Goal: Complete application form

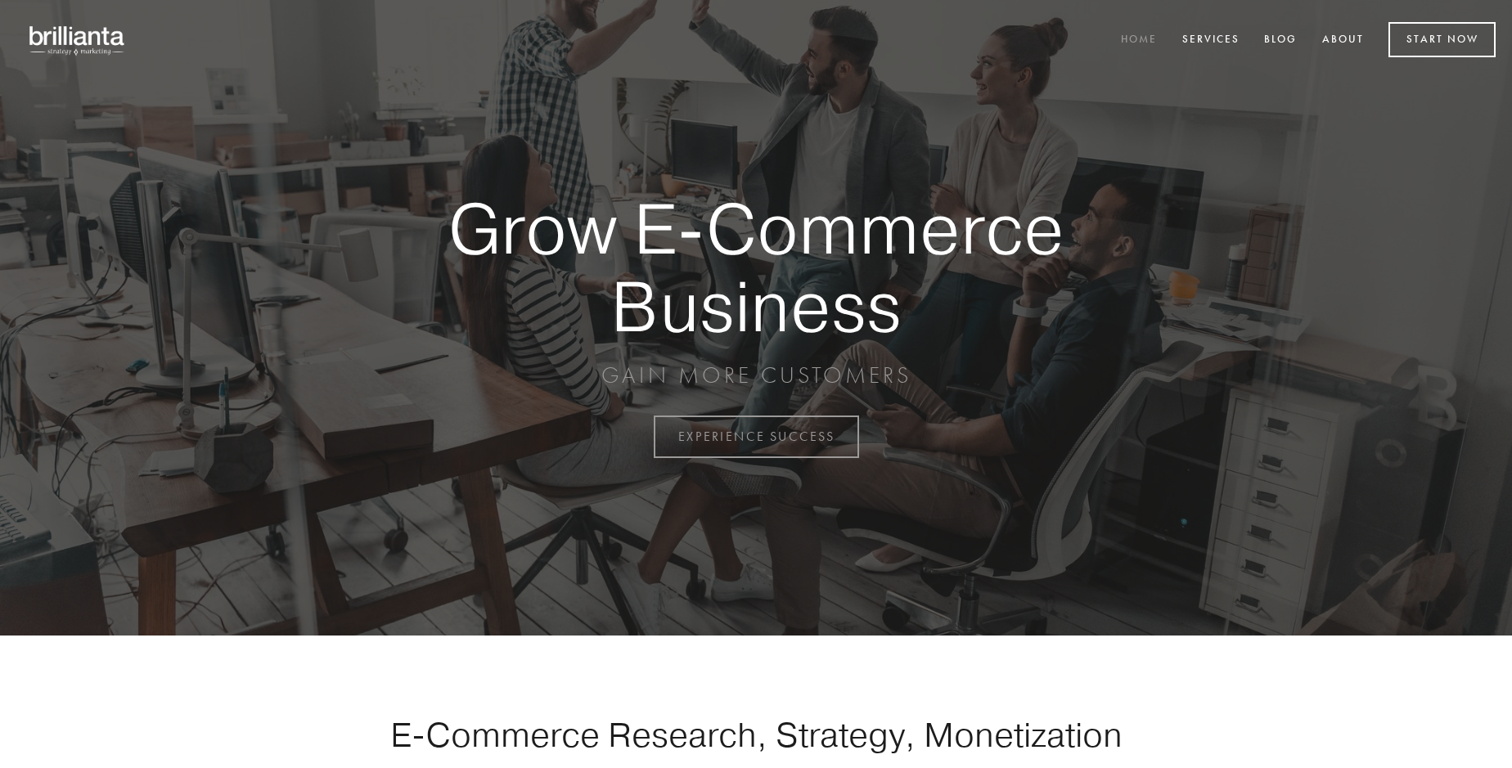
scroll to position [4289, 0]
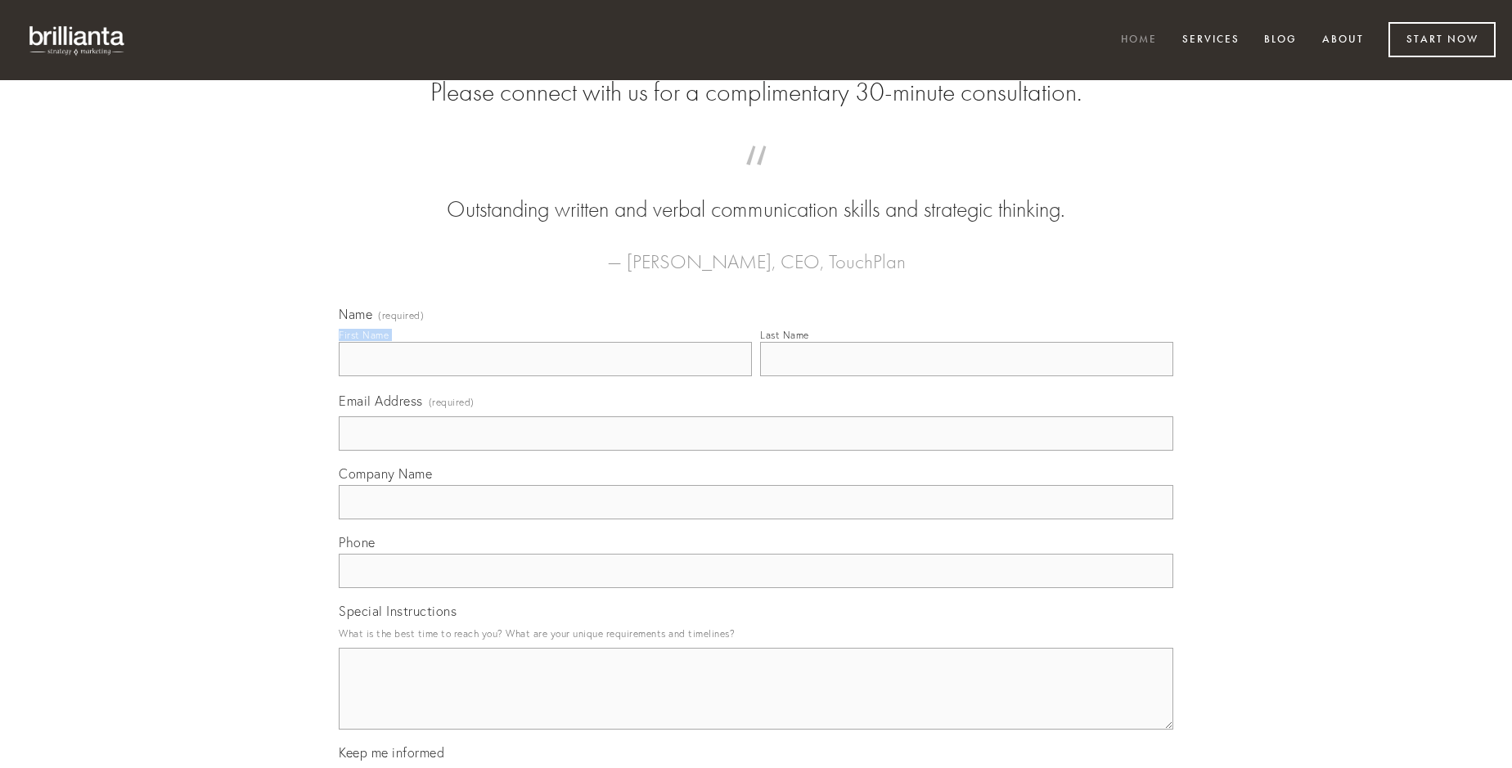
type input "[PERSON_NAME]"
click at [966, 376] on input "Last Name" at bounding box center [966, 359] width 413 height 34
type input "[PERSON_NAME]"
click at [756, 451] on input "Email Address (required)" at bounding box center [756, 433] width 835 height 34
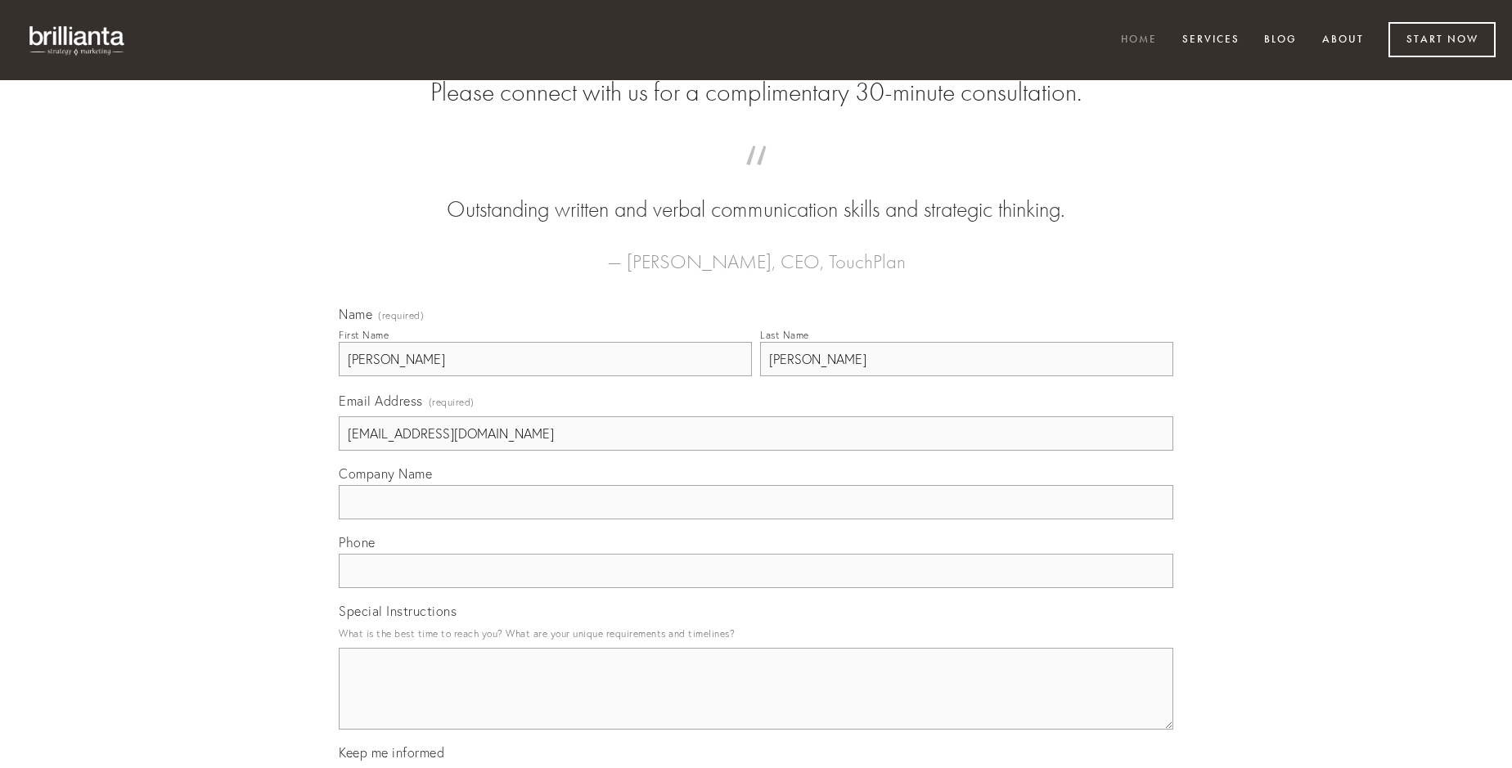
type input "[EMAIL_ADDRESS][DOMAIN_NAME]"
click at [756, 520] on input "Company Name" at bounding box center [756, 502] width 835 height 34
type input "cruciamentum"
click at [756, 588] on input "text" at bounding box center [756, 571] width 835 height 34
click at [756, 704] on textarea "Special Instructions" at bounding box center [756, 689] width 835 height 82
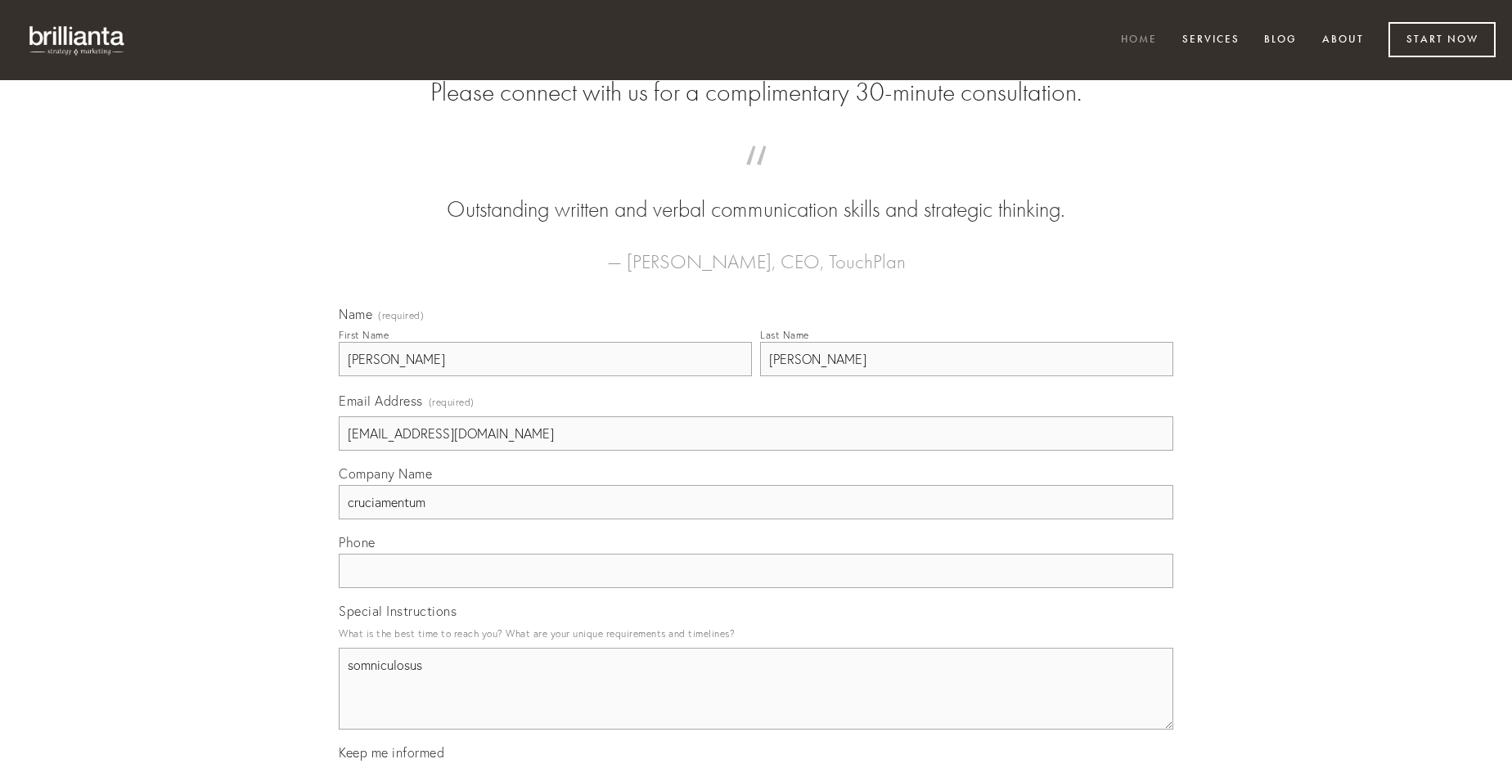
type textarea "somniculosus"
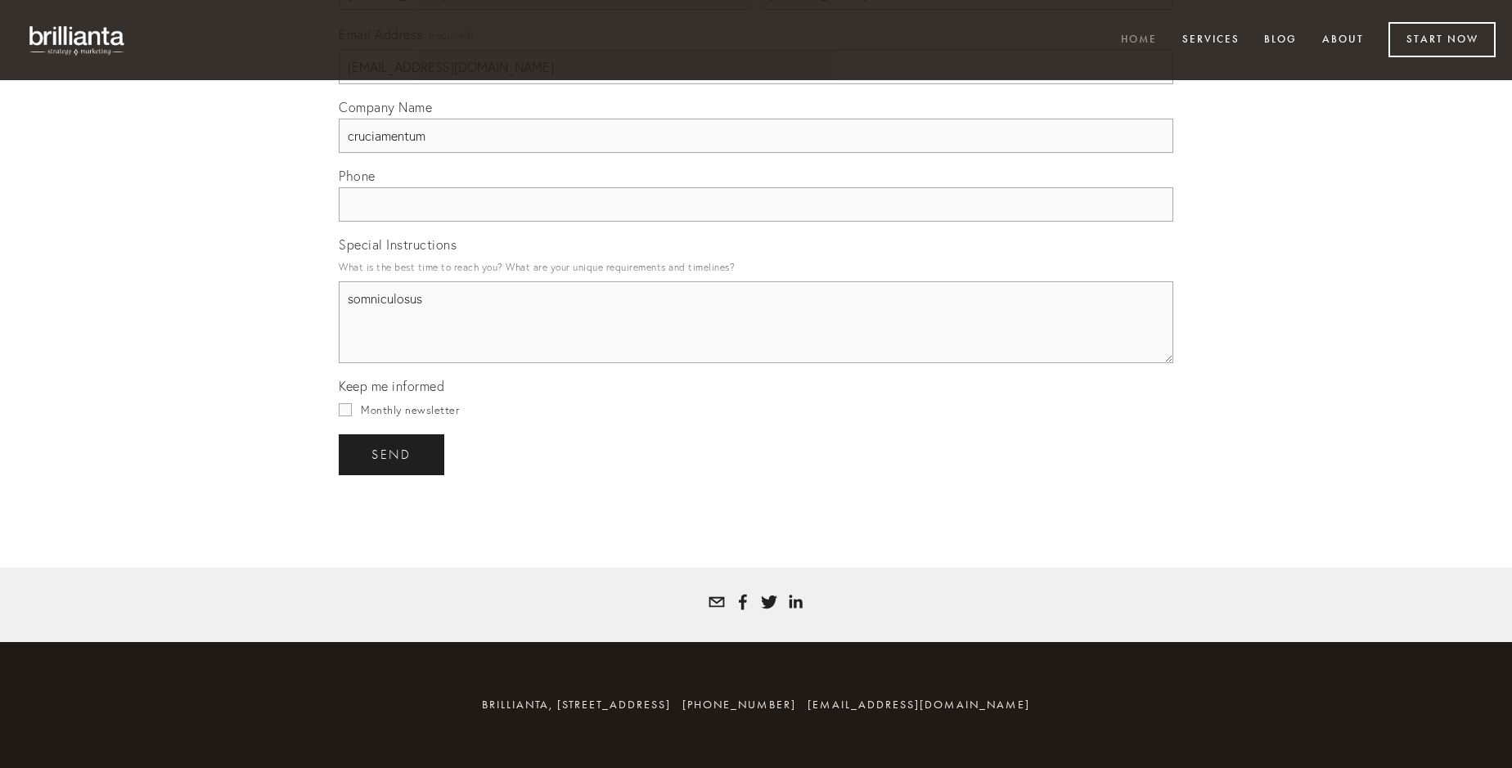
click at [393, 454] on span "send" at bounding box center [391, 455] width 40 height 15
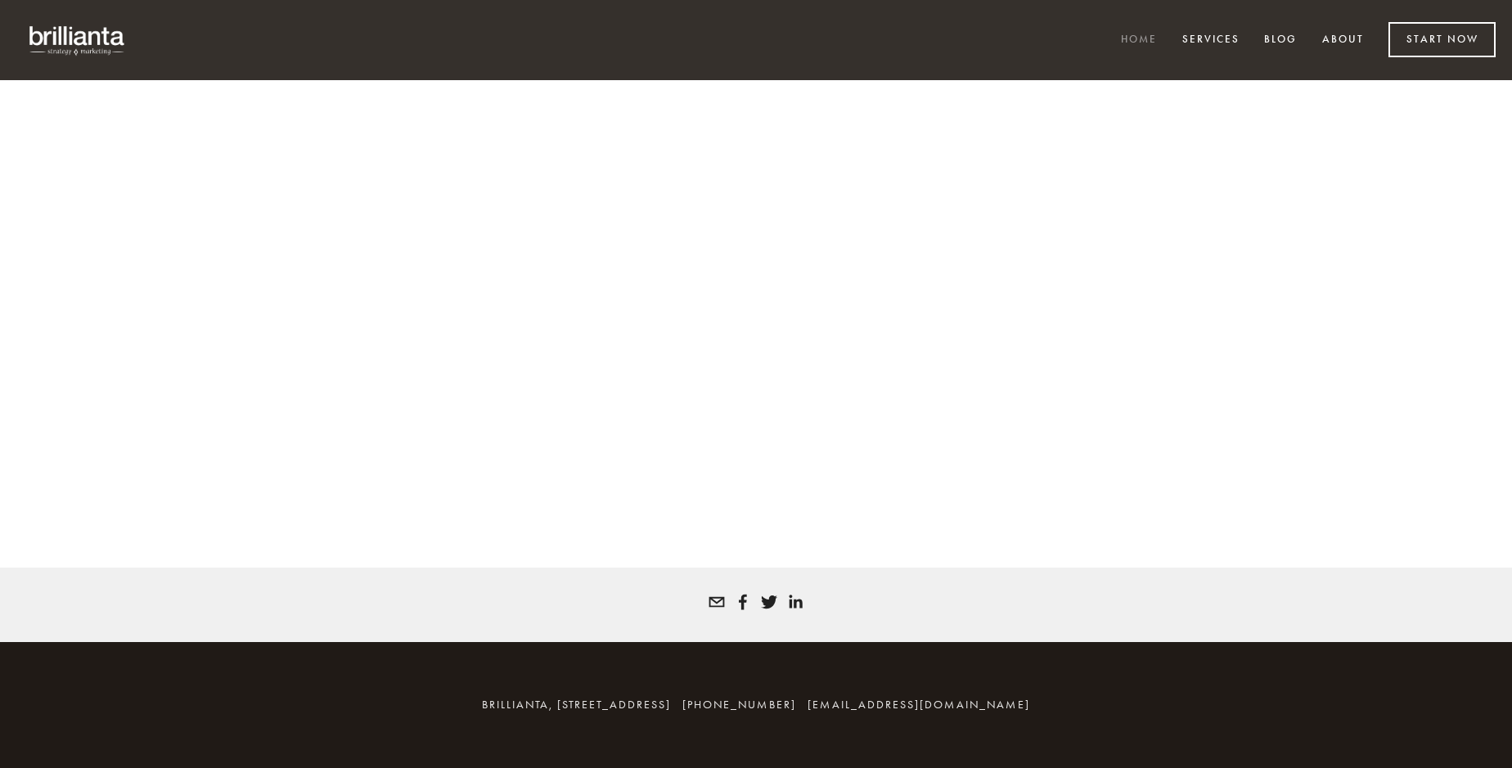
scroll to position [4267, 0]
